Goal: Find specific page/section: Find specific page/section

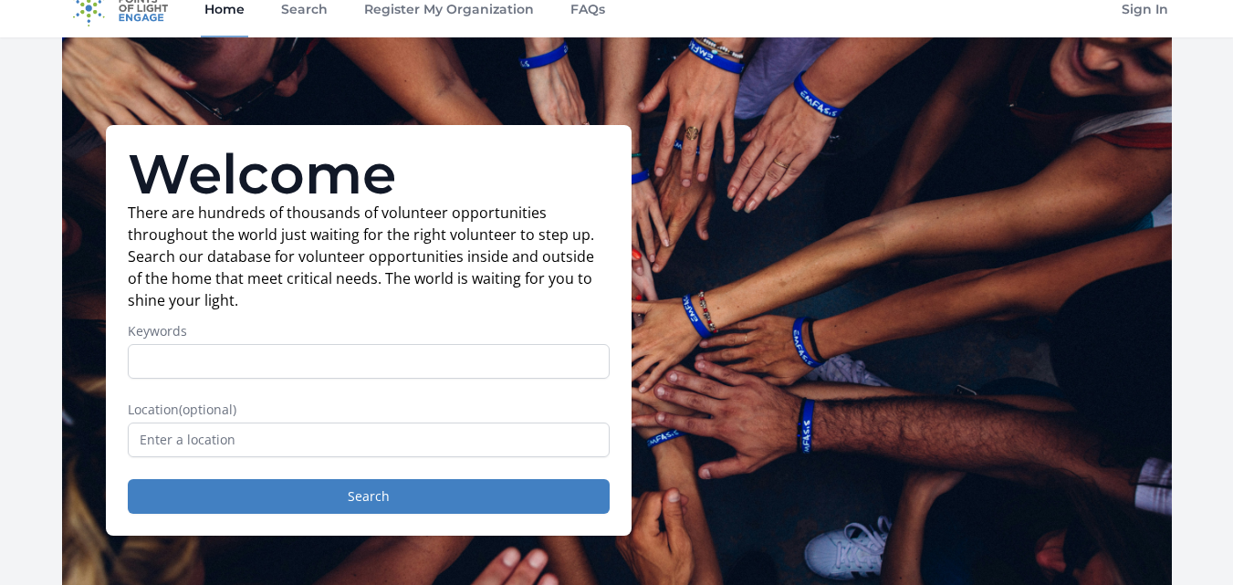
scroll to position [20, 0]
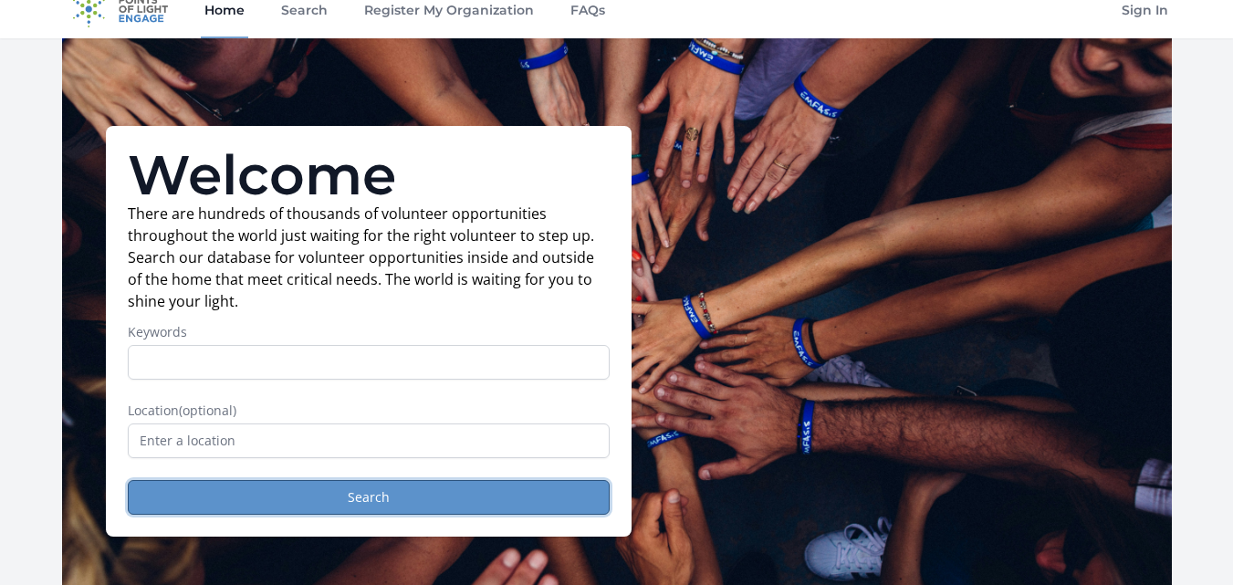
click at [350, 499] on button "Search" at bounding box center [369, 497] width 482 height 35
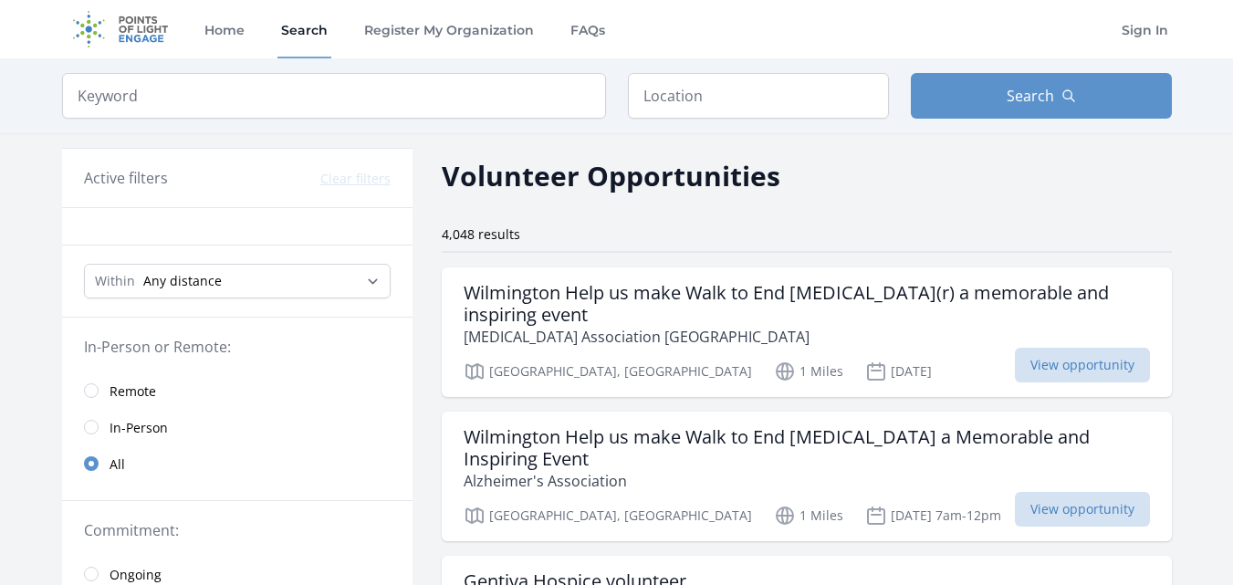
click at [144, 387] on span "Remote" at bounding box center [133, 391] width 47 height 18
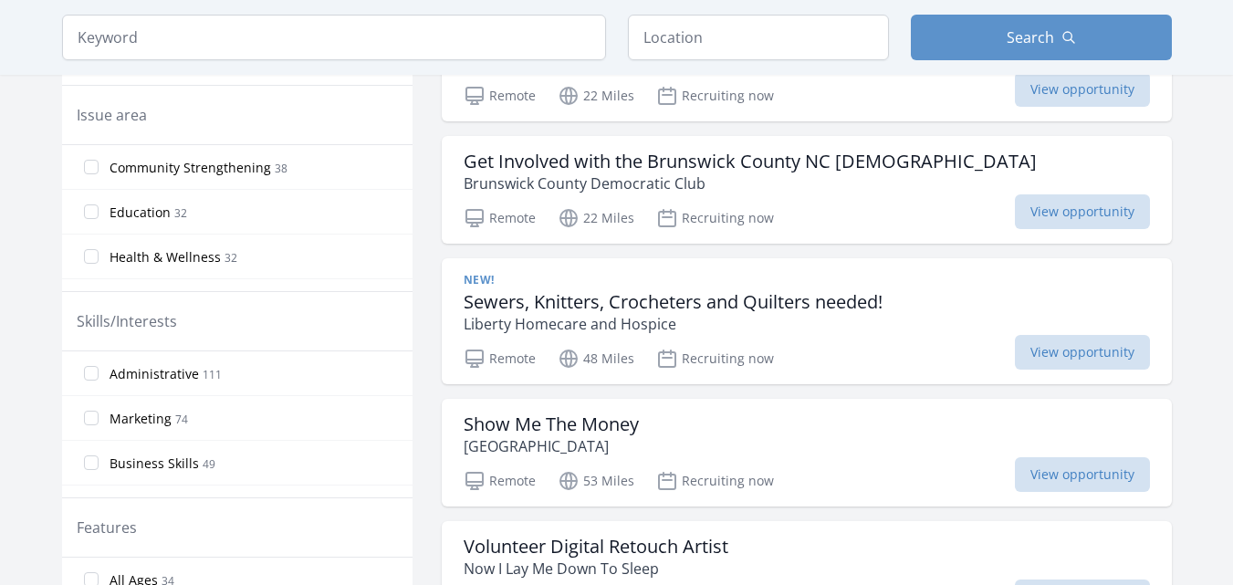
scroll to position [622, 0]
